Goal: Information Seeking & Learning: Find specific fact

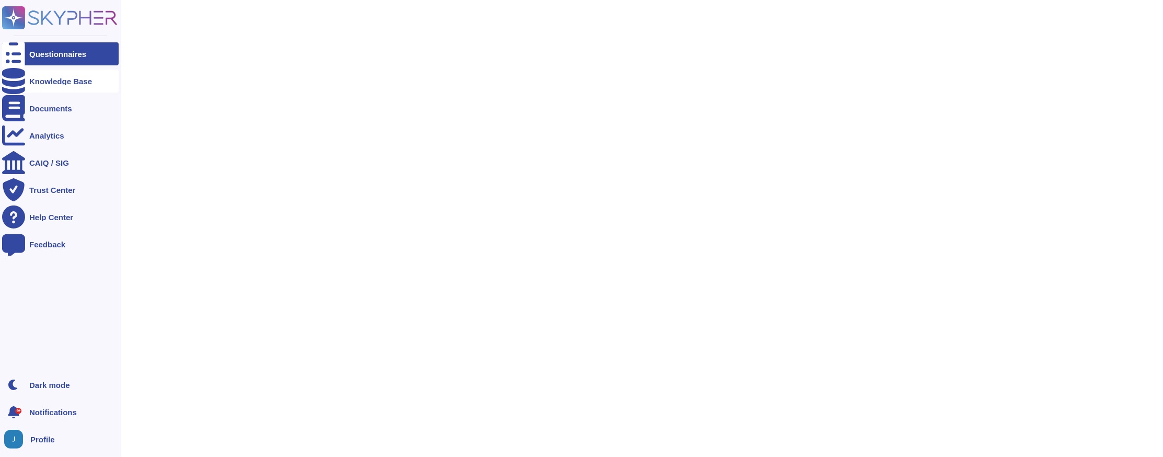
click at [20, 83] on div at bounding box center [13, 81] width 23 height 23
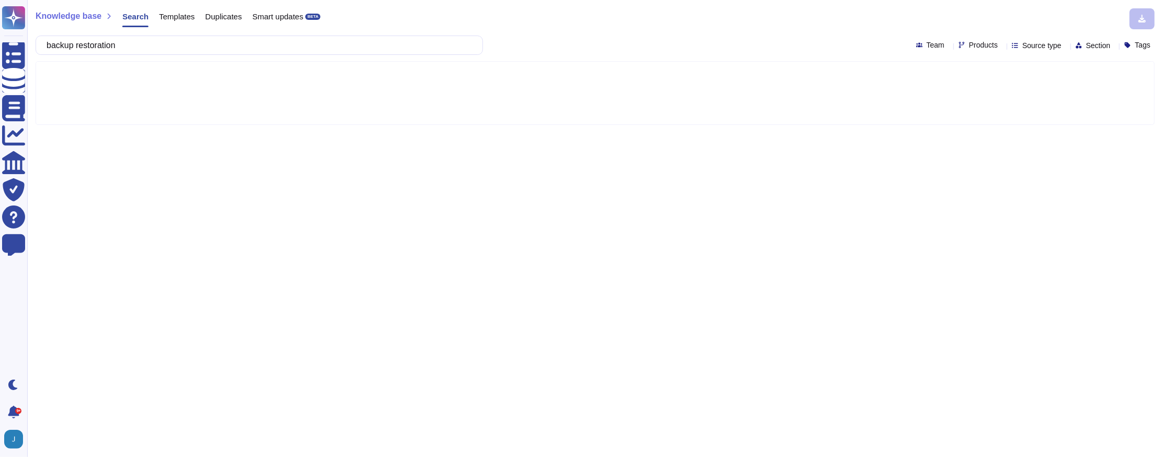
type input "backup restoration"
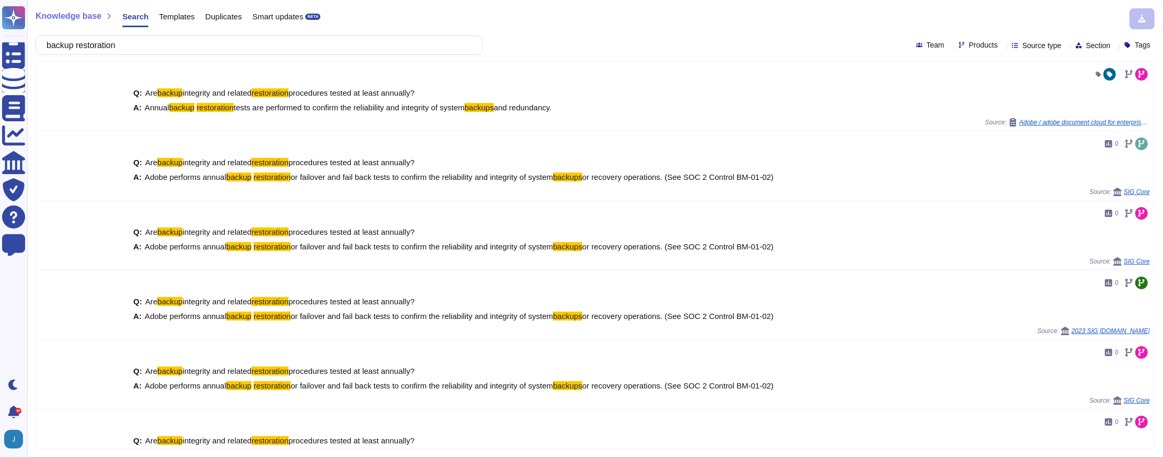
click at [969, 41] on span "Products" at bounding box center [983, 44] width 29 height 7
type input "aem"
click at [951, 96] on icon at bounding box center [951, 96] width 0 height 0
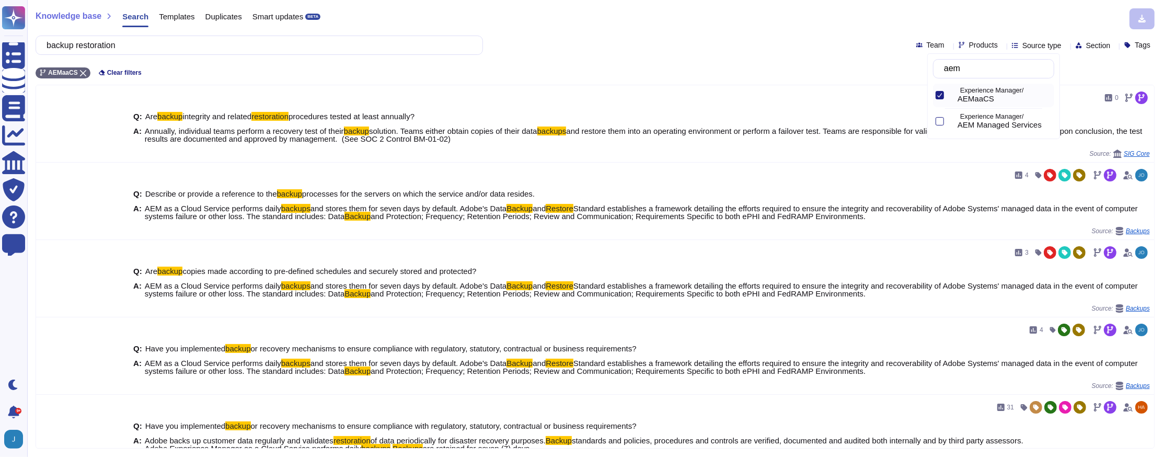
click at [577, 60] on div "Knowledge base Search Templates Duplicates Smart updates BETA backup restoratio…" at bounding box center [595, 228] width 1136 height 457
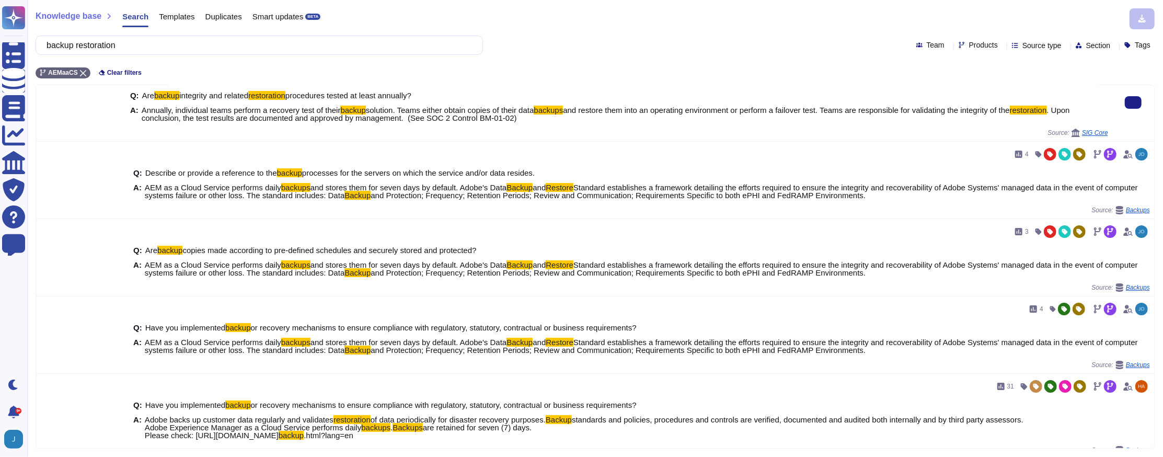
scroll to position [32, 0]
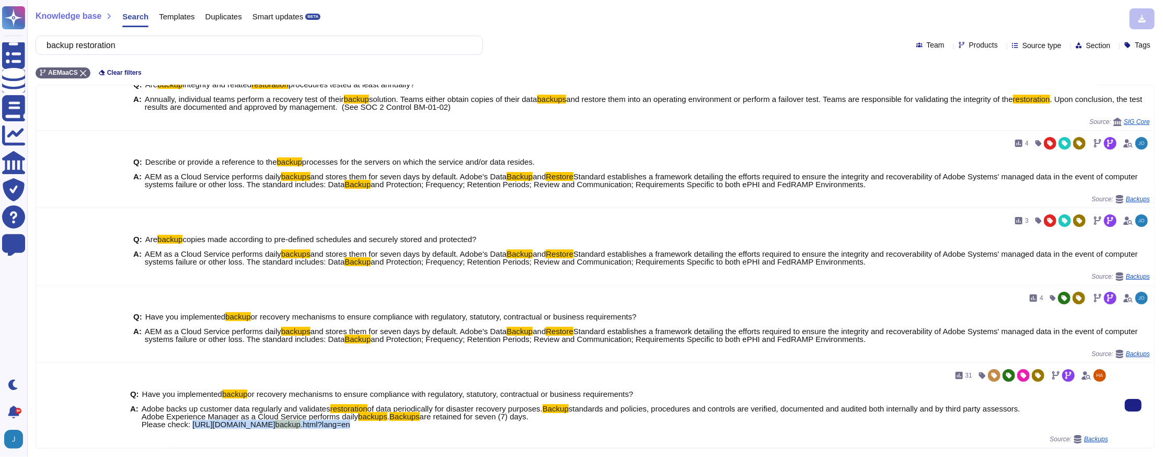
drag, startPoint x: 191, startPoint y: 422, endPoint x: 662, endPoint y: 427, distance: 471.6
click at [663, 427] on span "Adobe backs up customer data regularly and validates restoration of data period…" at bounding box center [581, 417] width 879 height 24
copy span "https://experienceleague.adobe.com/docs/experience-manager-cloud-service/conten…"
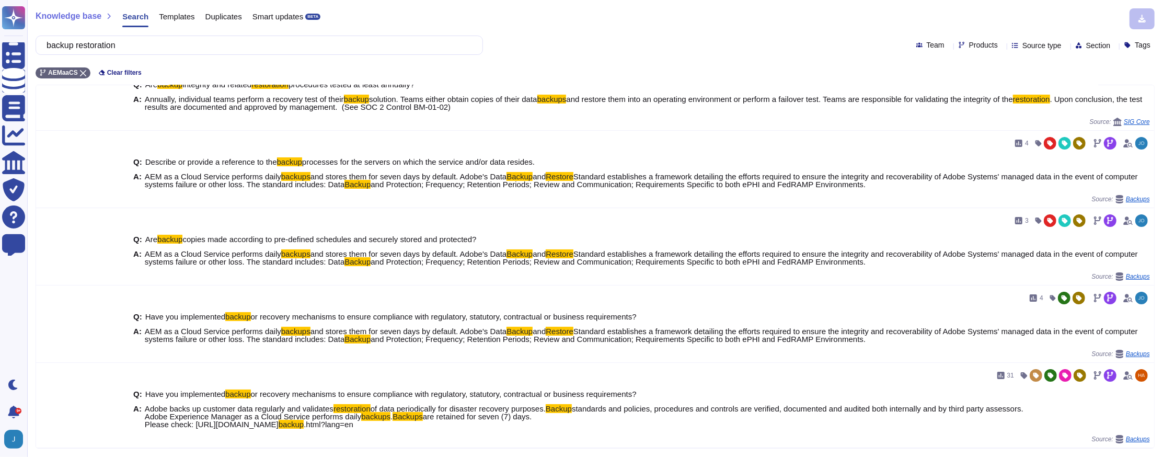
click at [832, 44] on div "backup restoration Team Products Source type Section Tags" at bounding box center [595, 45] width 1119 height 19
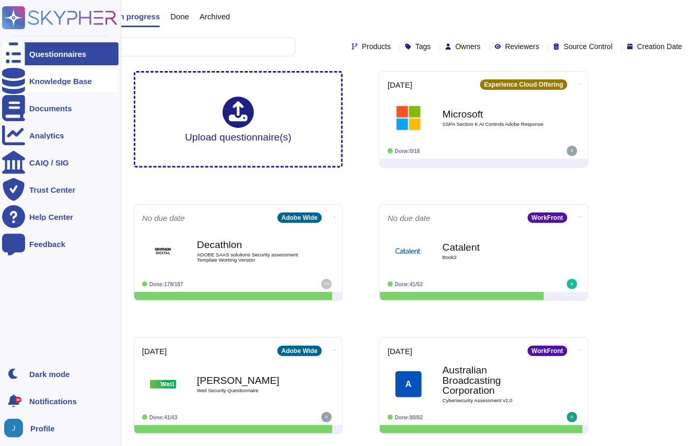
click at [21, 79] on div at bounding box center [13, 81] width 23 height 23
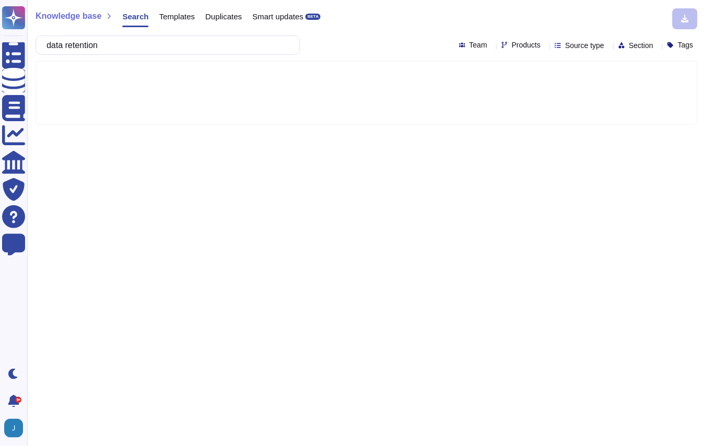
type input "data retention"
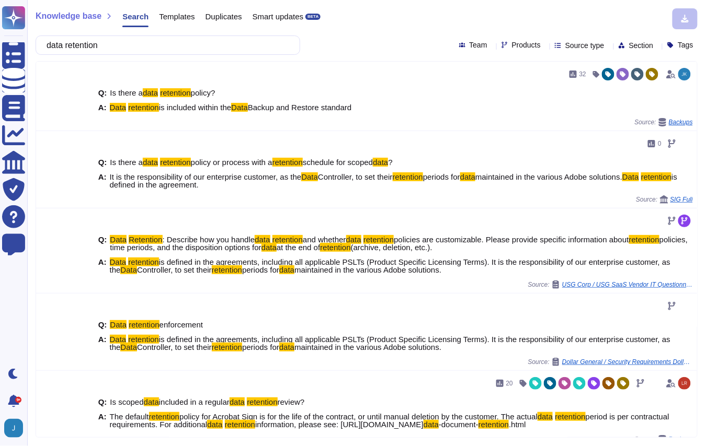
click at [512, 42] on span "Products" at bounding box center [526, 44] width 29 height 7
type input "cs"
click at [507, 121] on div "Experience Manager/ AEMaaCS" at bounding box center [546, 121] width 101 height 16
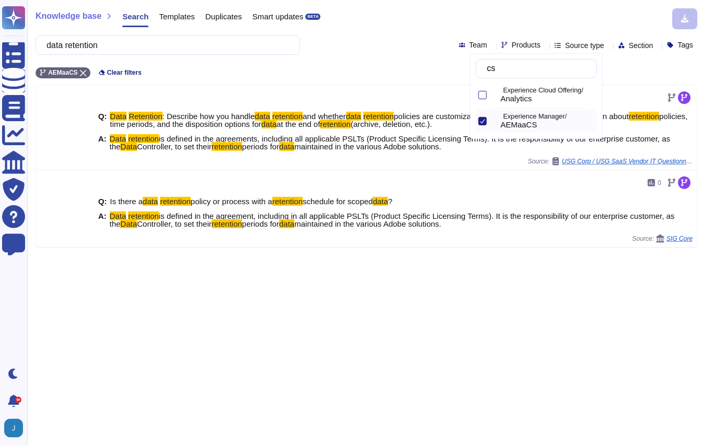
click at [369, 44] on div "data retention Team Products Source type Section Tags" at bounding box center [367, 45] width 662 height 19
